Goal: Navigation & Orientation: Find specific page/section

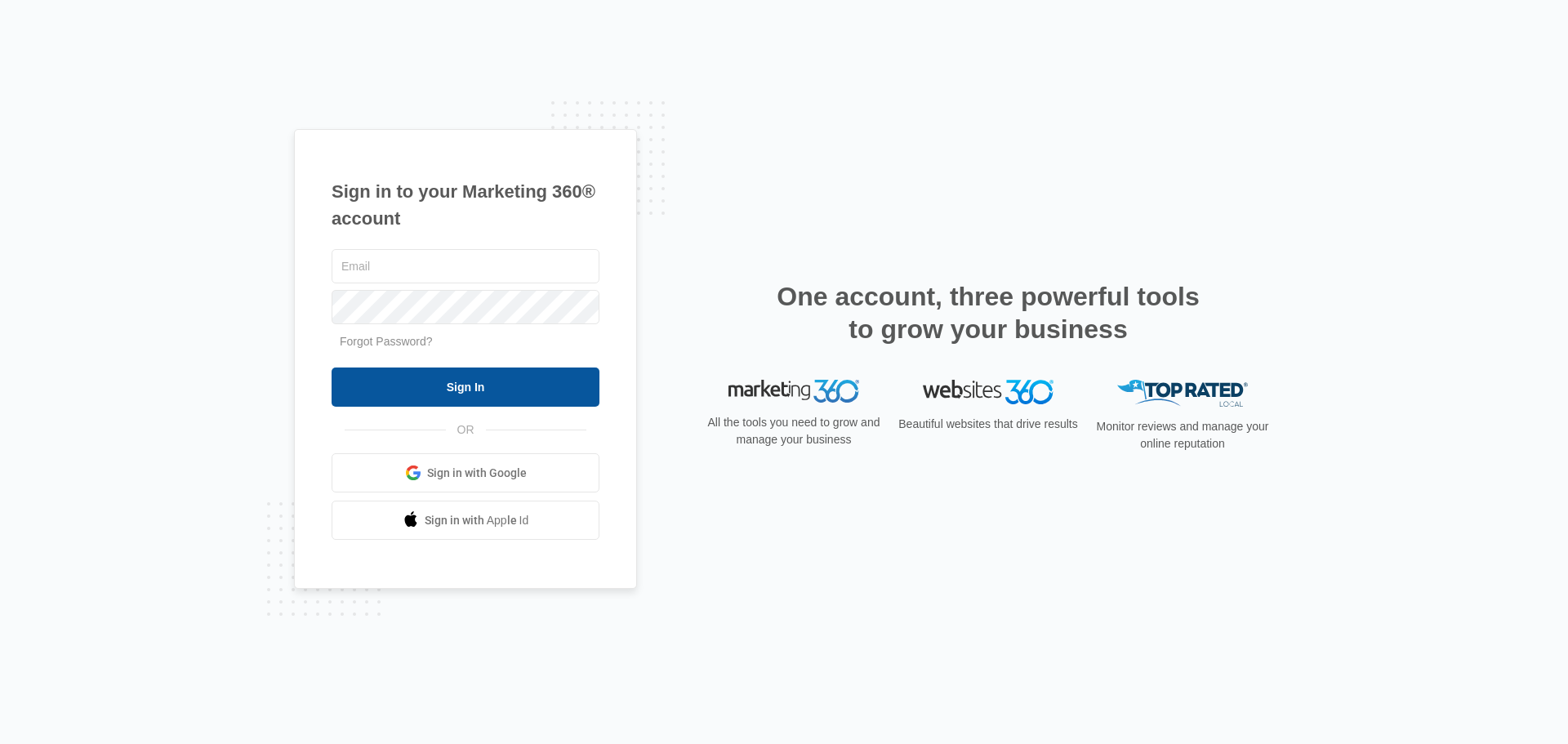
type input "[PERSON_NAME][EMAIL_ADDRESS][DOMAIN_NAME]"
click at [518, 391] on input "Sign In" at bounding box center [465, 386] width 268 height 39
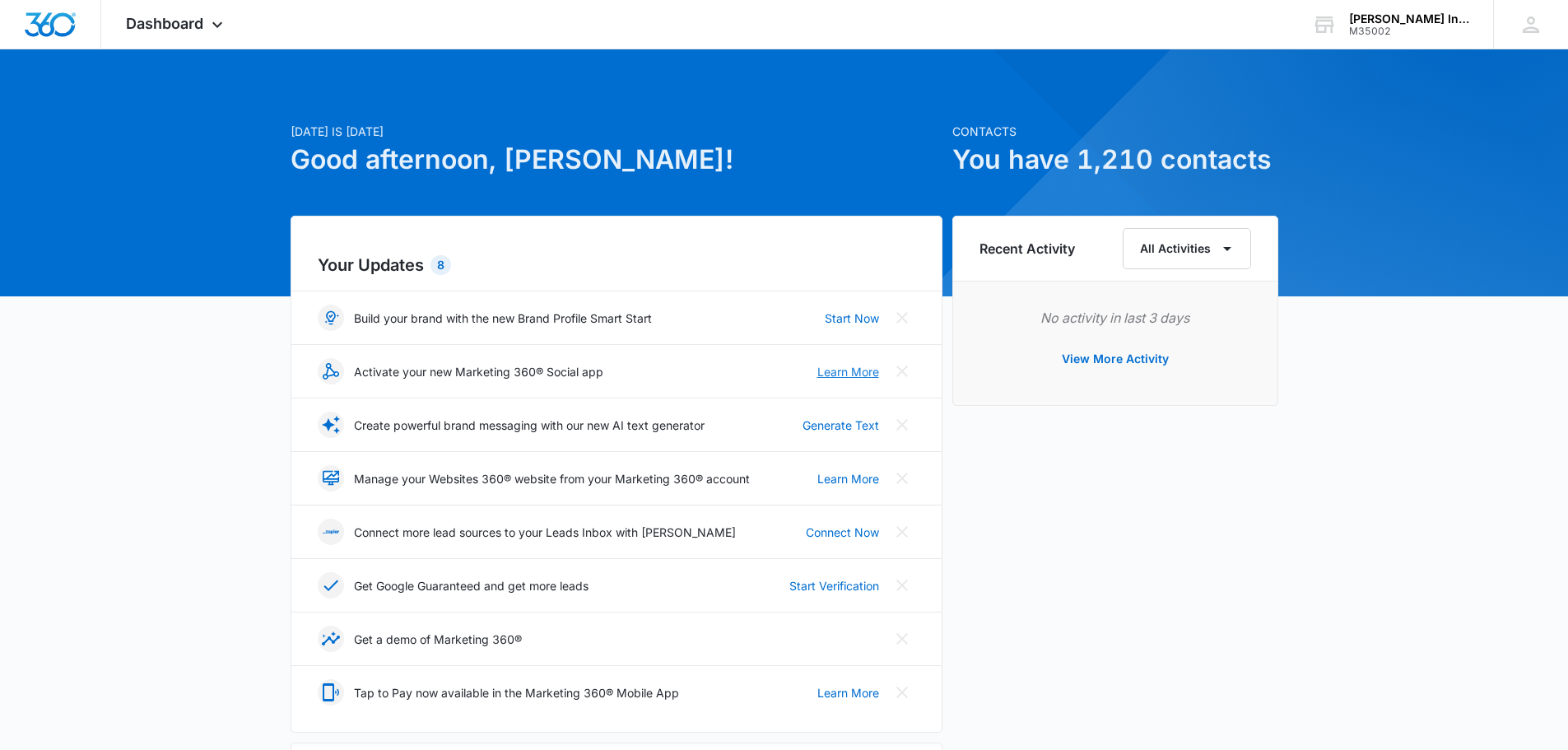
click at [831, 376] on link "Learn More" at bounding box center [848, 372] width 62 height 17
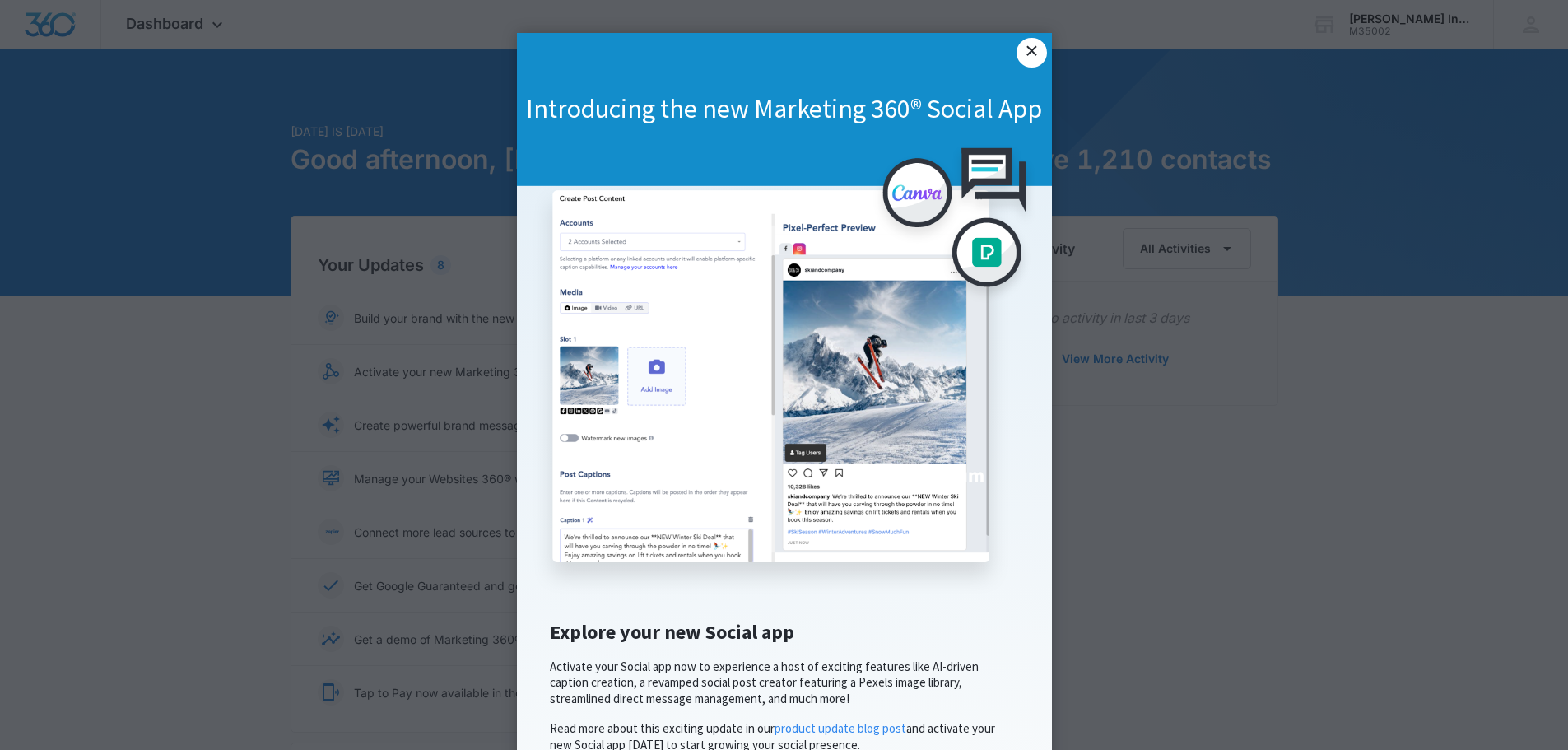
click at [1017, 57] on link "×" at bounding box center [1031, 52] width 30 height 30
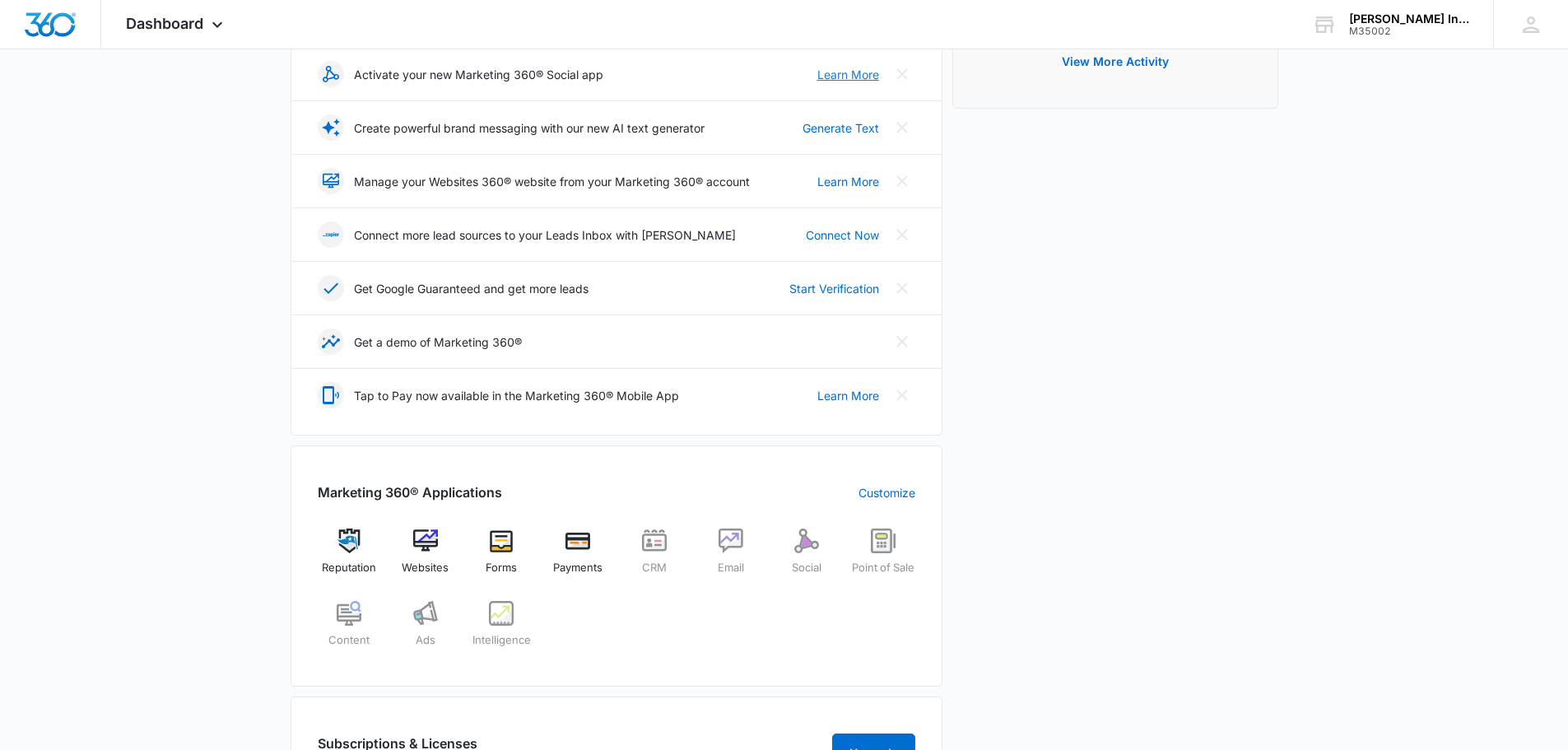
scroll to position [329, 0]
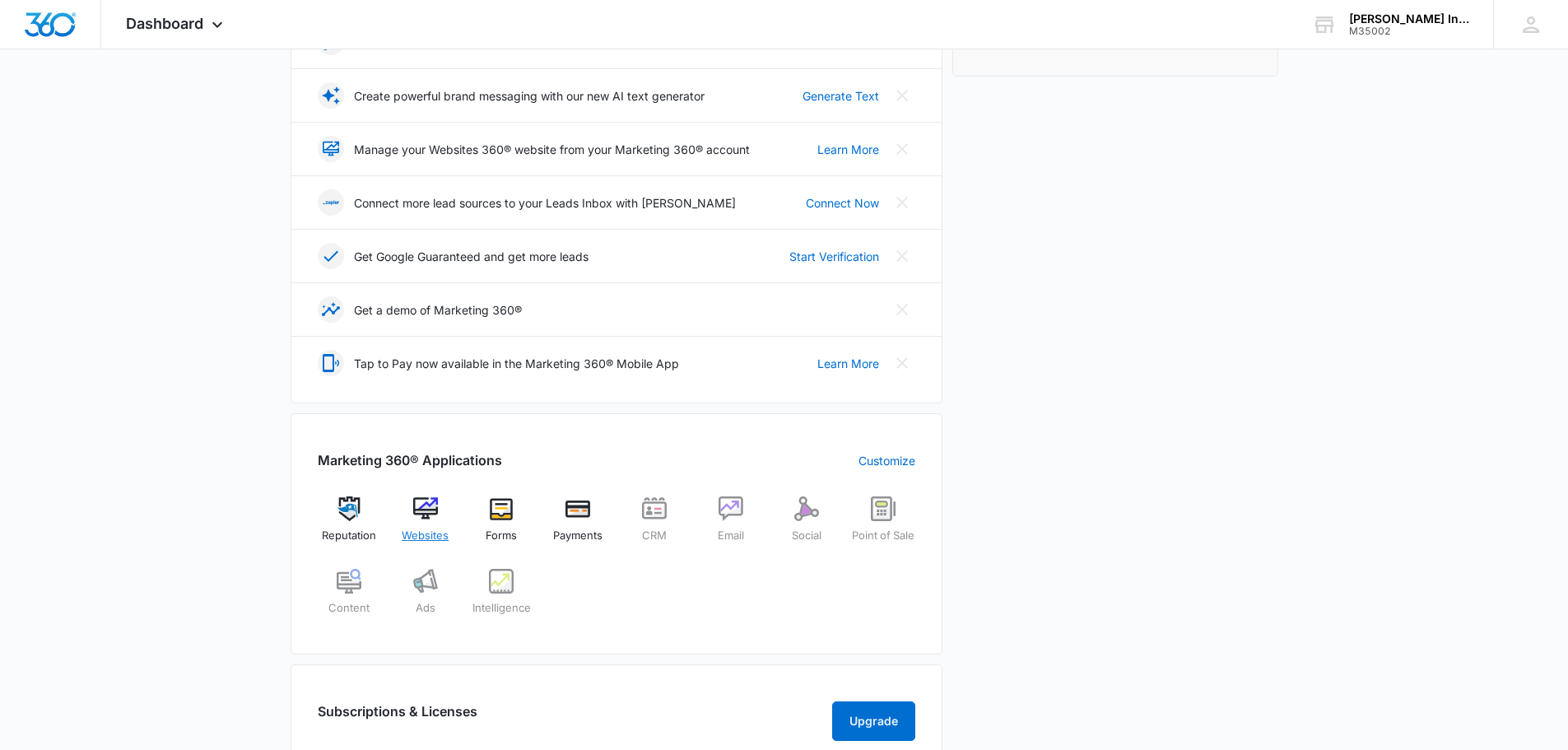
click at [434, 516] on img at bounding box center [425, 509] width 24 height 24
